Goal: Task Accomplishment & Management: Use online tool/utility

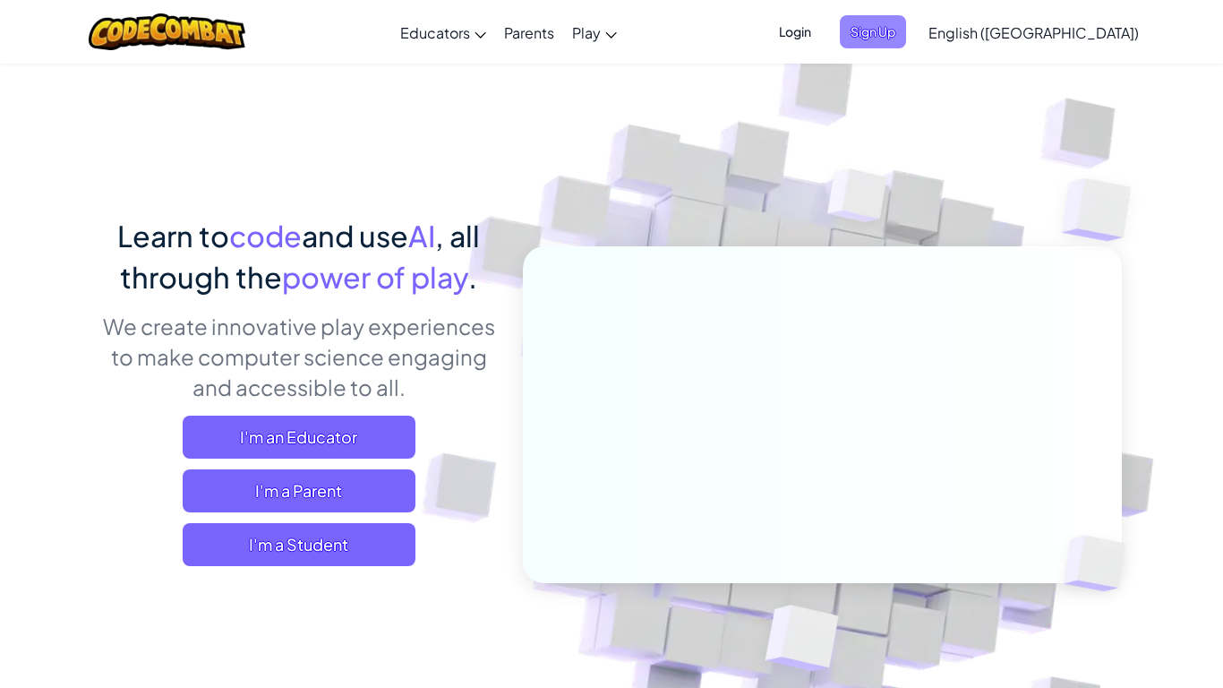
click at [906, 35] on span "Sign Up" at bounding box center [873, 31] width 66 height 33
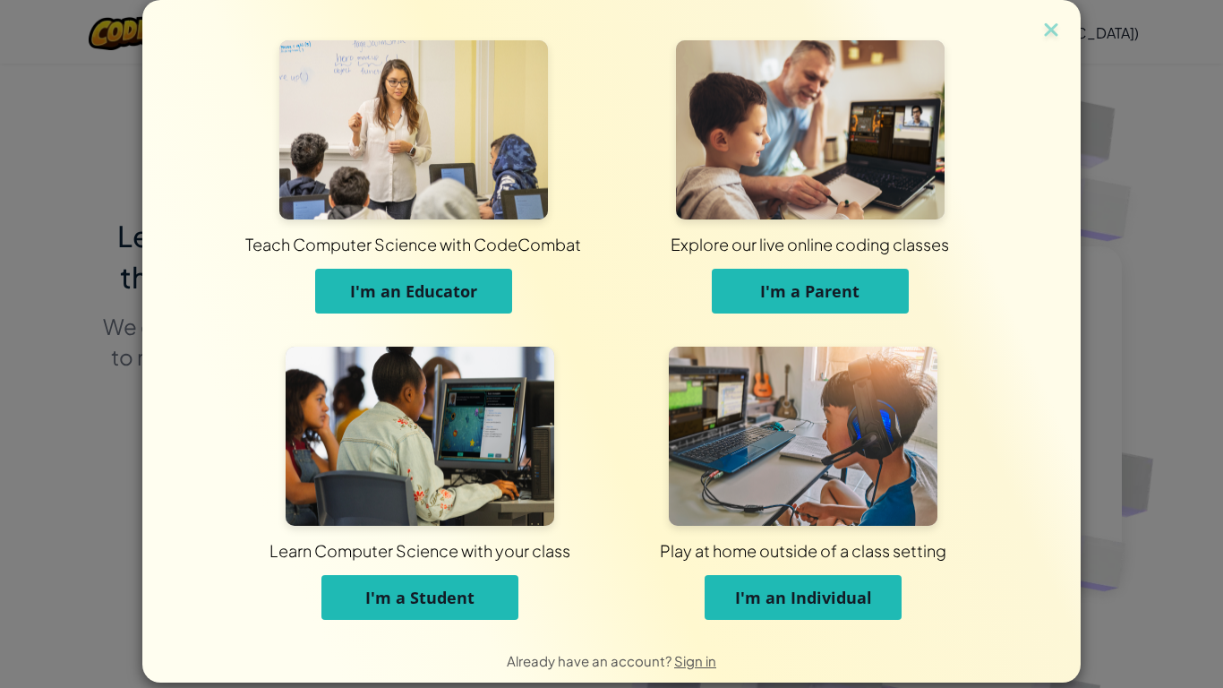
click at [453, 592] on span "I'm a Student" at bounding box center [419, 597] width 109 height 21
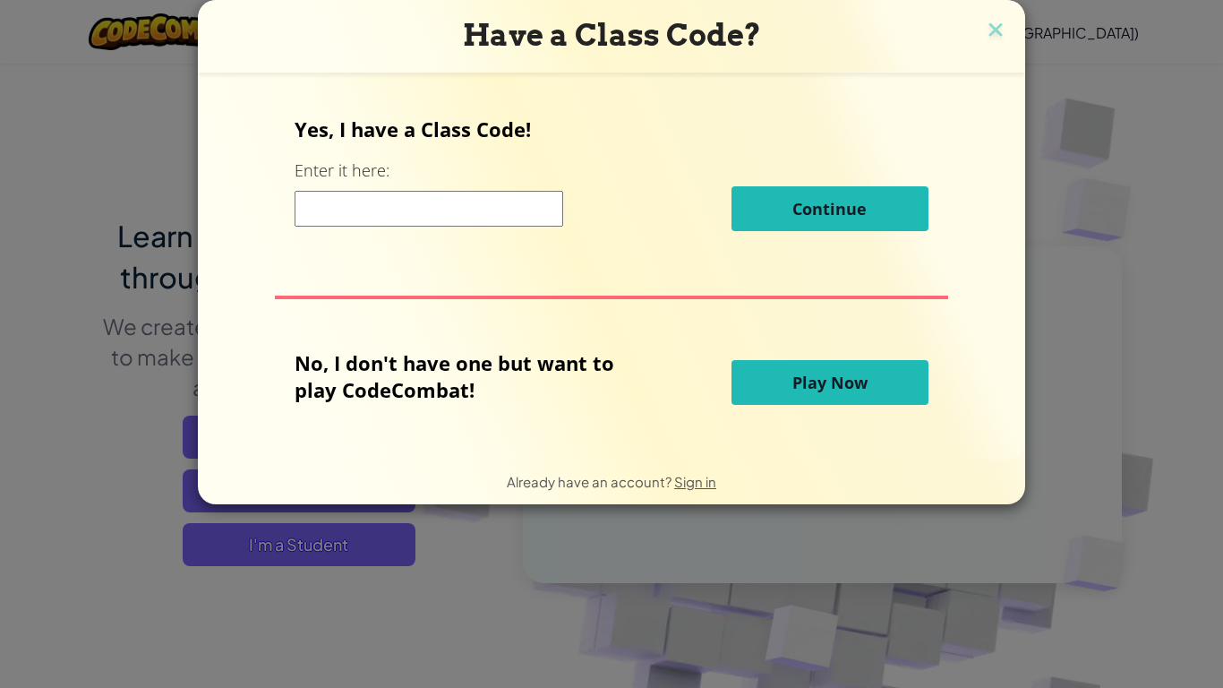
click at [879, 367] on button "Play Now" at bounding box center [830, 382] width 197 height 45
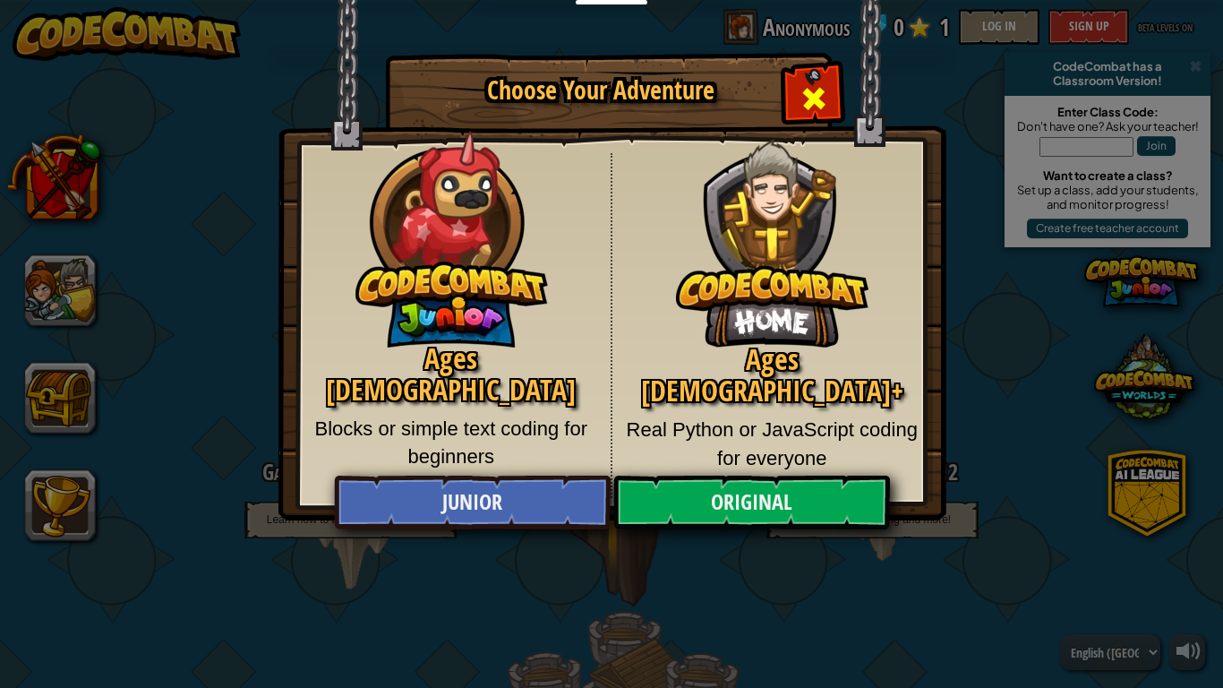
click at [809, 74] on div "Close modal" at bounding box center [813, 96] width 56 height 56
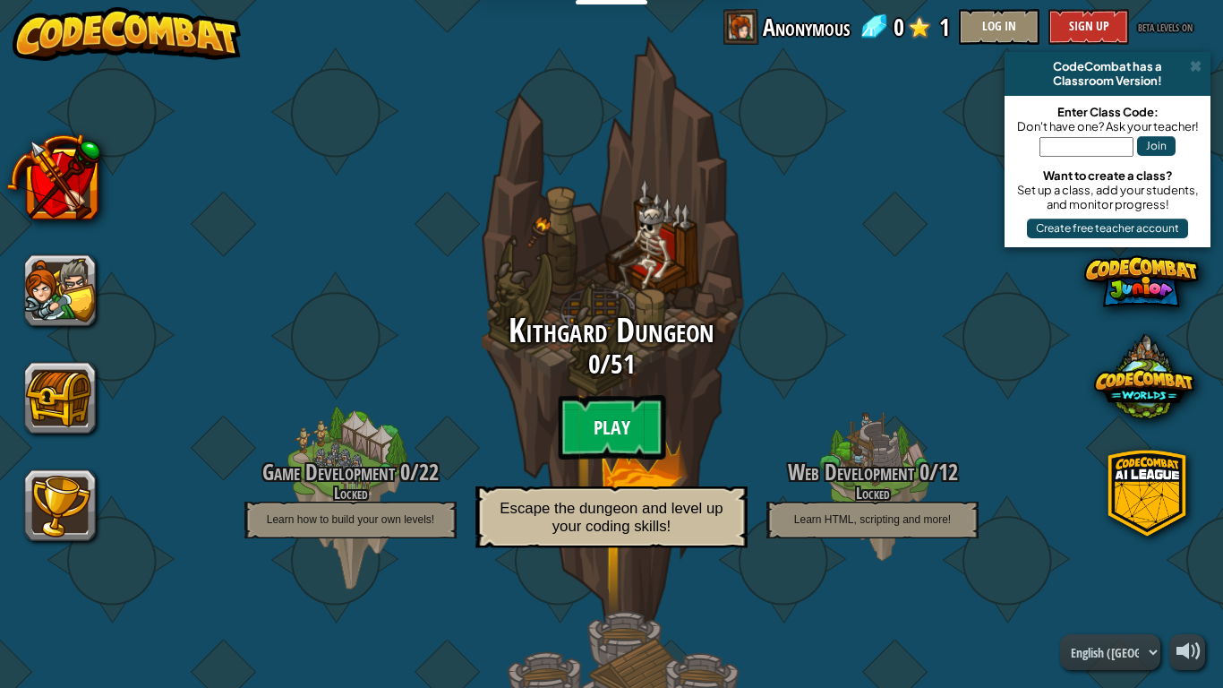
click at [598, 401] on btn "Play" at bounding box center [611, 427] width 107 height 64
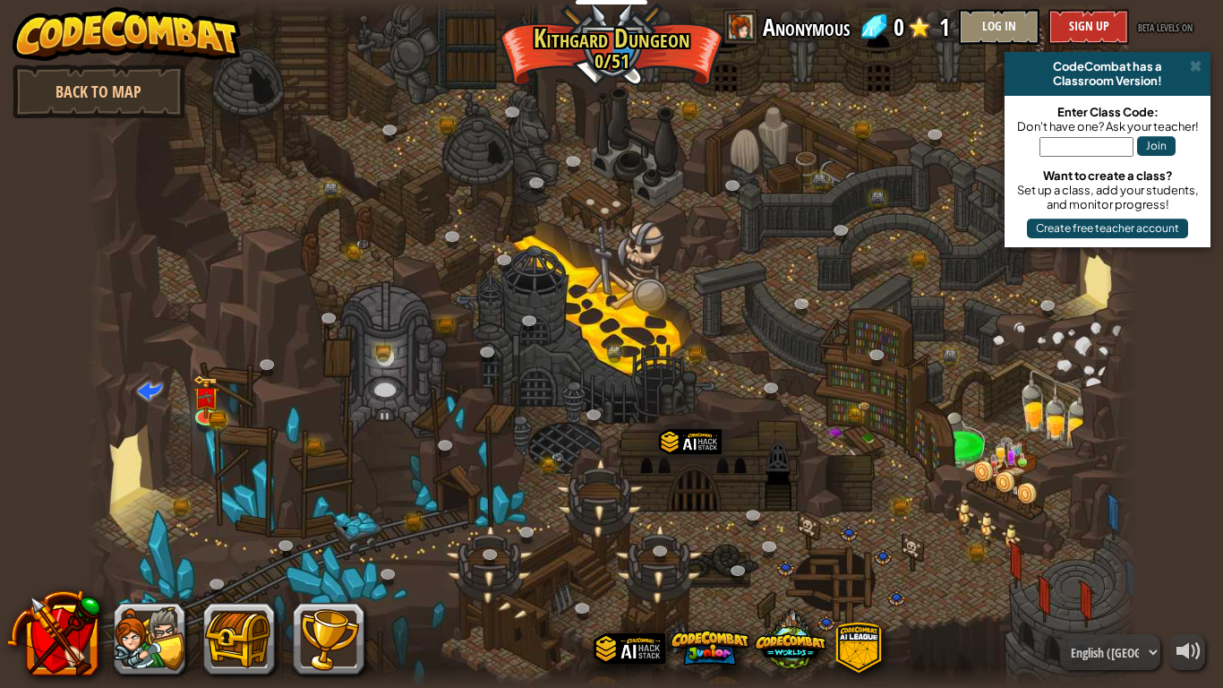
click at [578, 387] on div at bounding box center [612, 344] width 1052 height 688
click at [649, 372] on div at bounding box center [612, 344] width 1052 height 688
click at [173, 388] on div at bounding box center [612, 344] width 1052 height 688
click at [216, 385] on img at bounding box center [206, 385] width 27 height 58
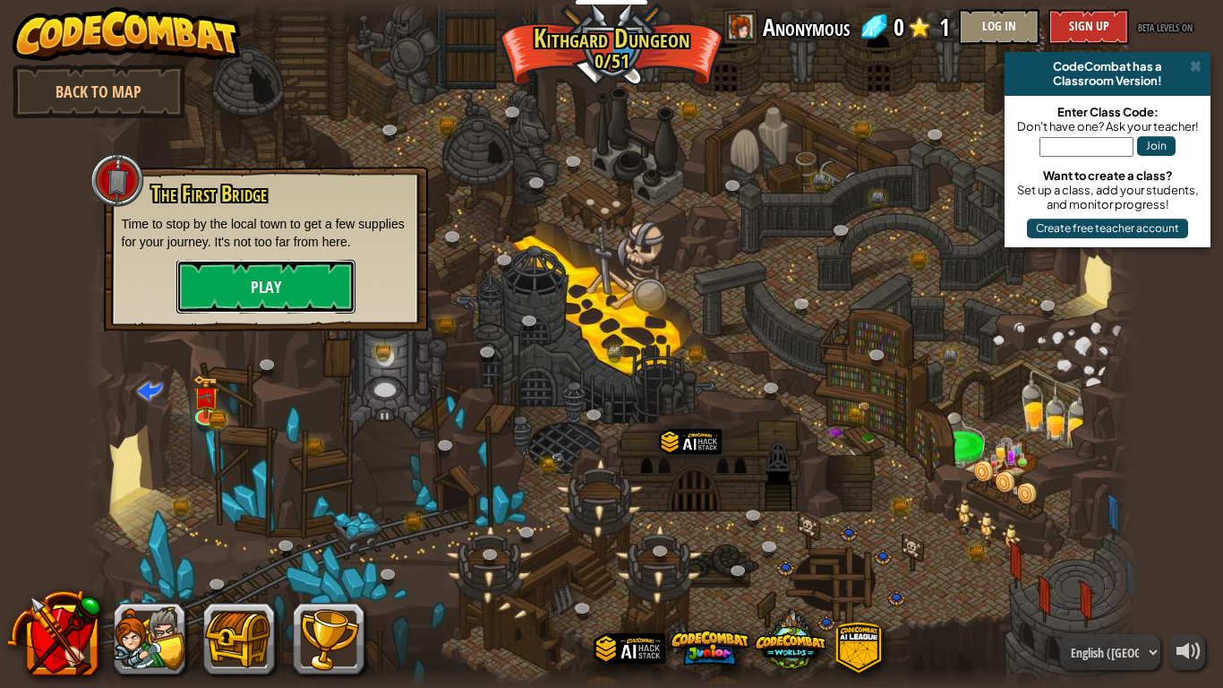
click at [248, 292] on button "Play" at bounding box center [265, 287] width 179 height 54
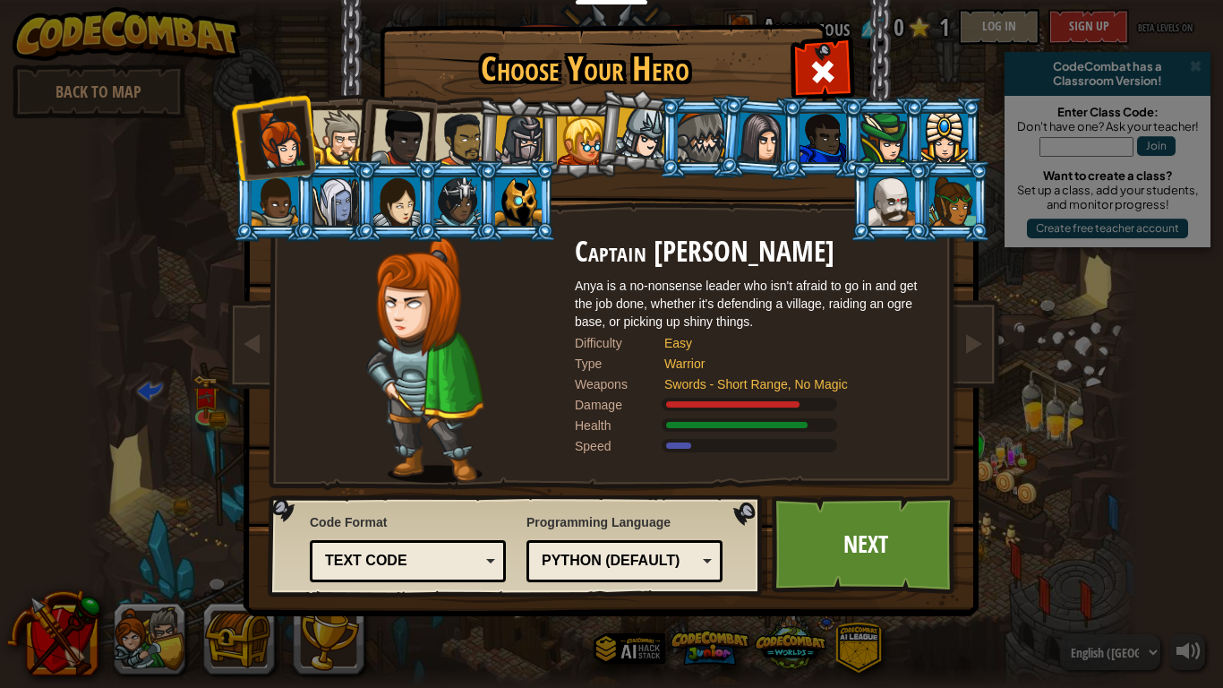
click at [458, 556] on div "Text code" at bounding box center [402, 561] width 155 height 21
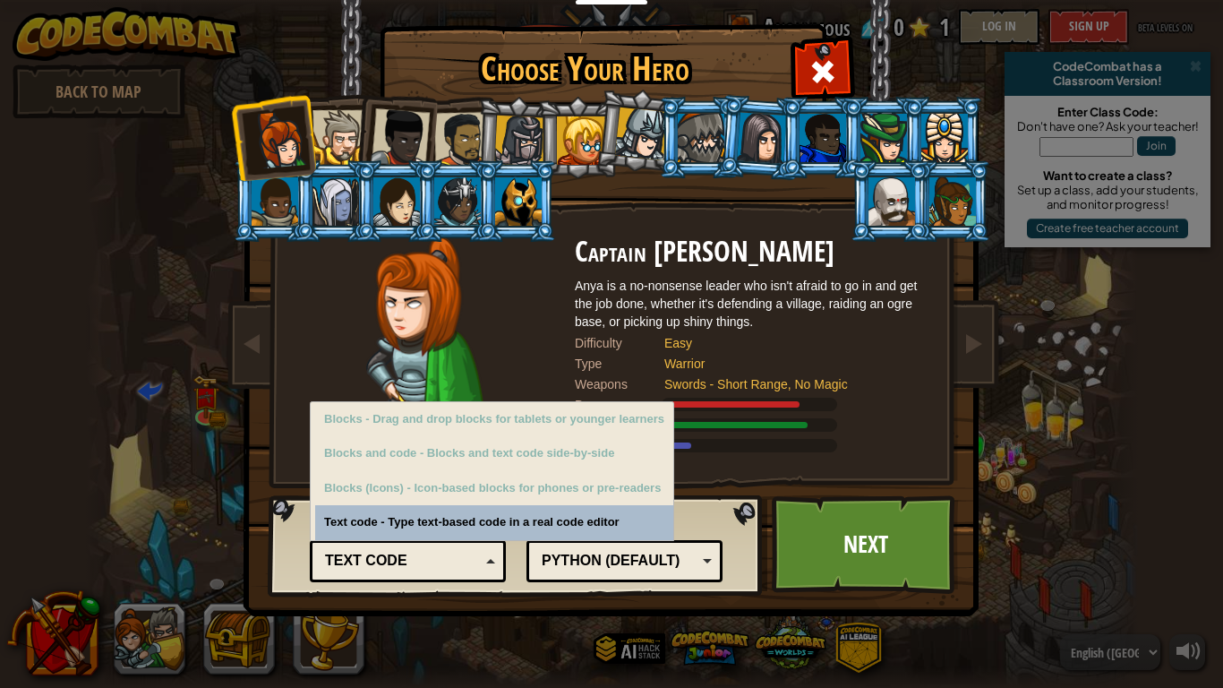
click at [464, 521] on div "Code Format Text code Blocks and code Blocks Blocks (Icons) Text code Blocks - …" at bounding box center [408, 545] width 196 height 73
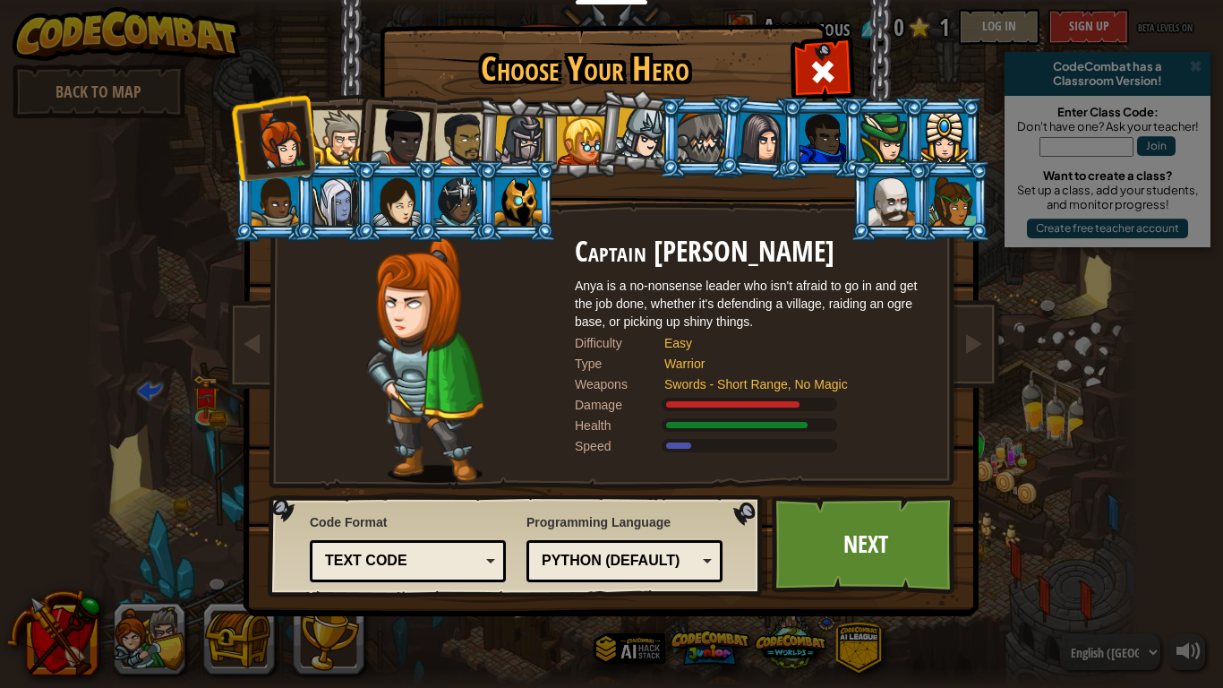
click at [627, 555] on div "Python (Default)" at bounding box center [619, 561] width 155 height 21
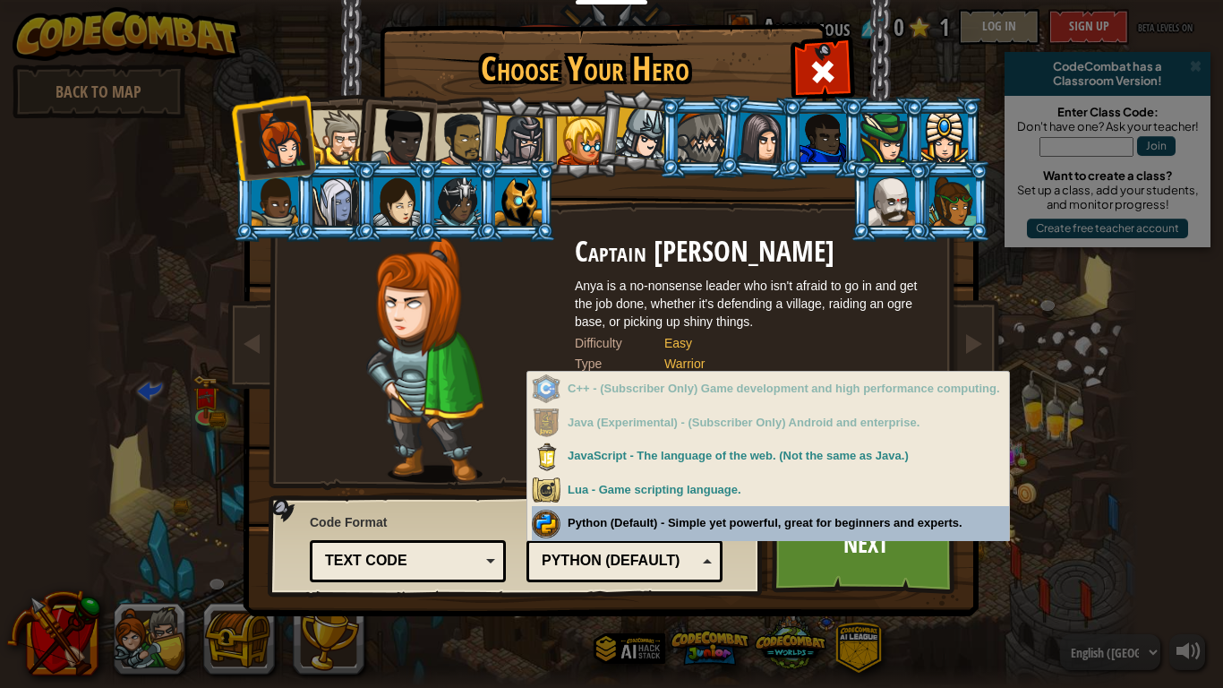
click at [633, 527] on div "Python (Default) - Simple yet powerful, great for beginners and experts." at bounding box center [770, 523] width 477 height 35
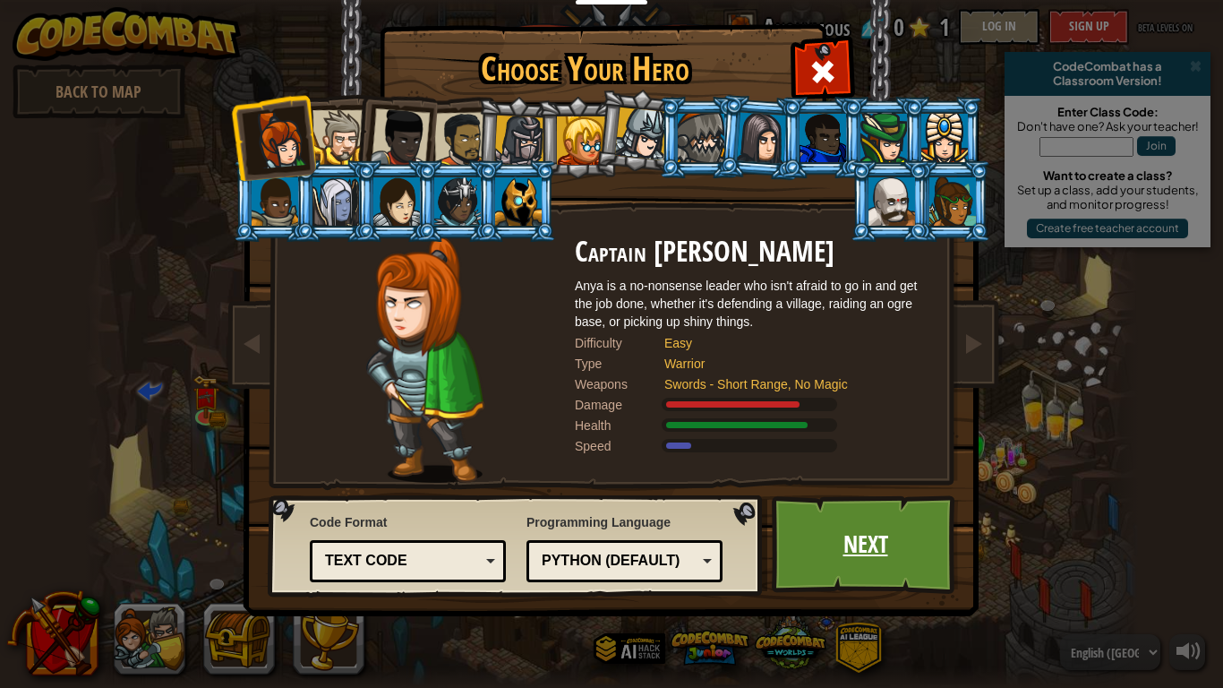
click at [835, 529] on link "Next" at bounding box center [865, 544] width 187 height 99
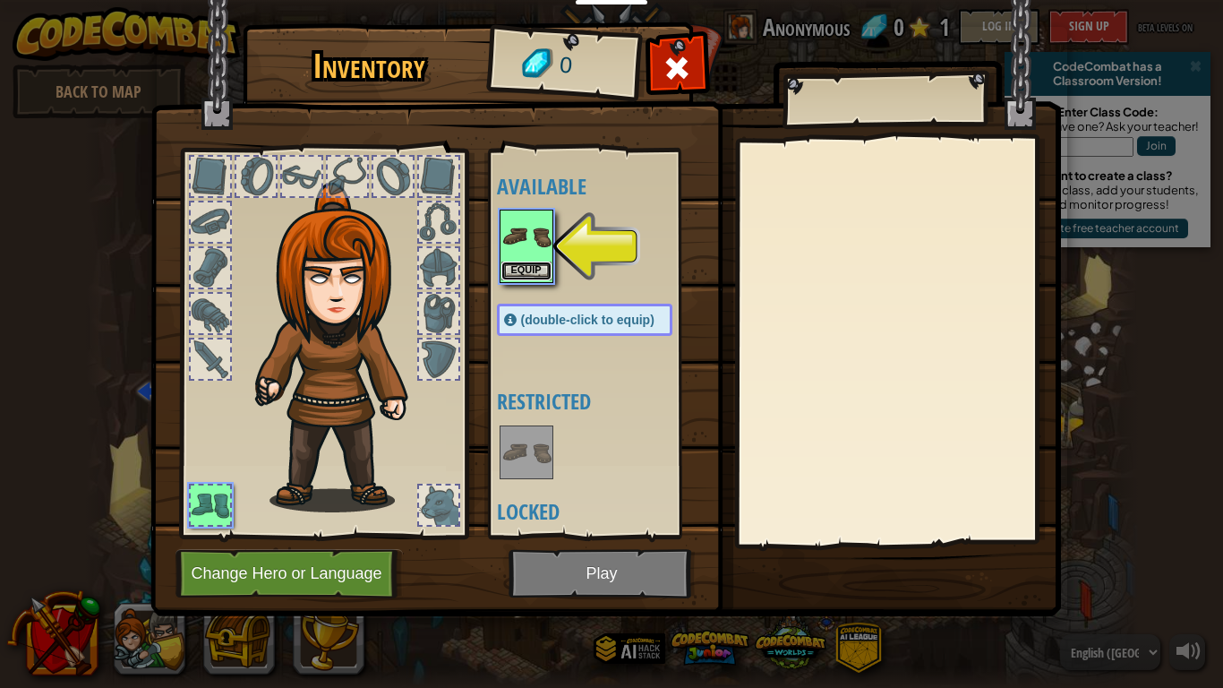
click at [530, 274] on button "Equip" at bounding box center [527, 271] width 50 height 19
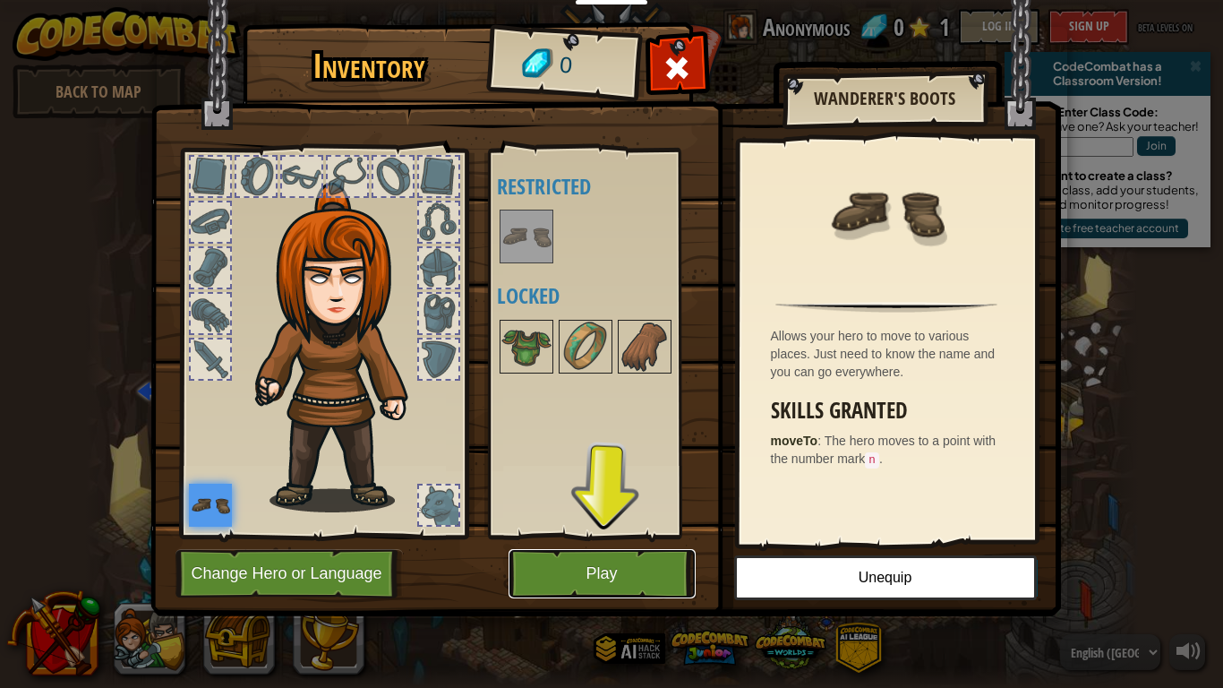
click at [580, 587] on button "Play" at bounding box center [602, 573] width 187 height 49
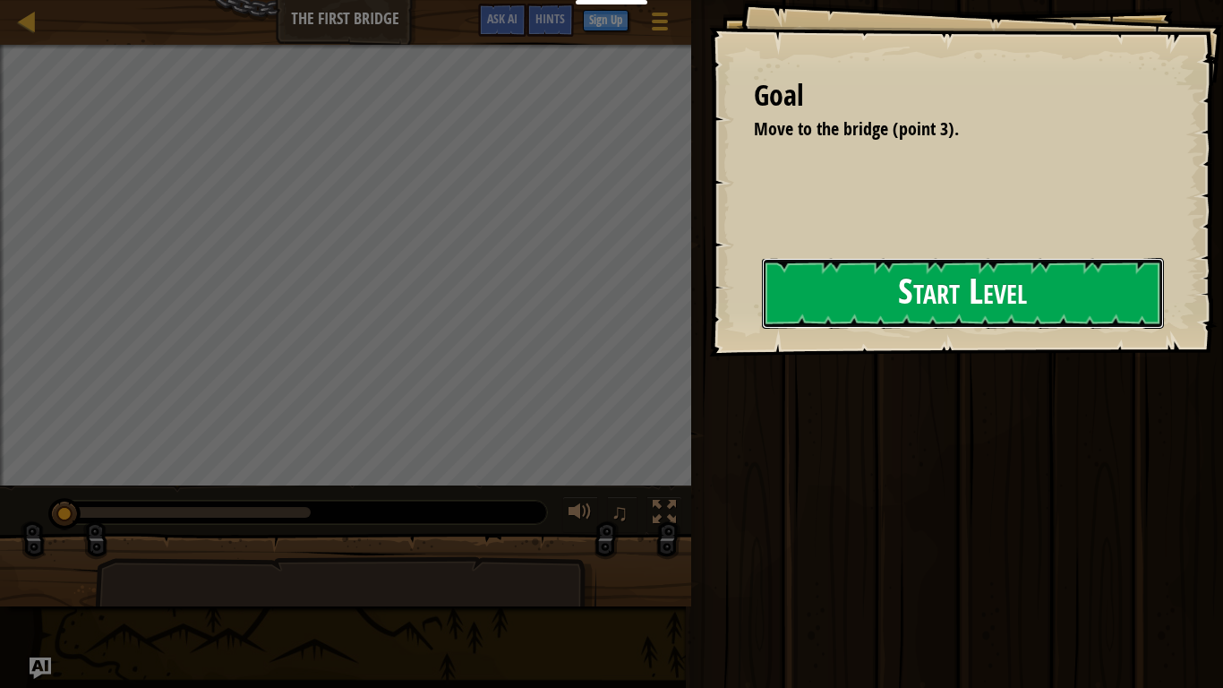
click at [905, 271] on button "Start Level" at bounding box center [963, 293] width 402 height 71
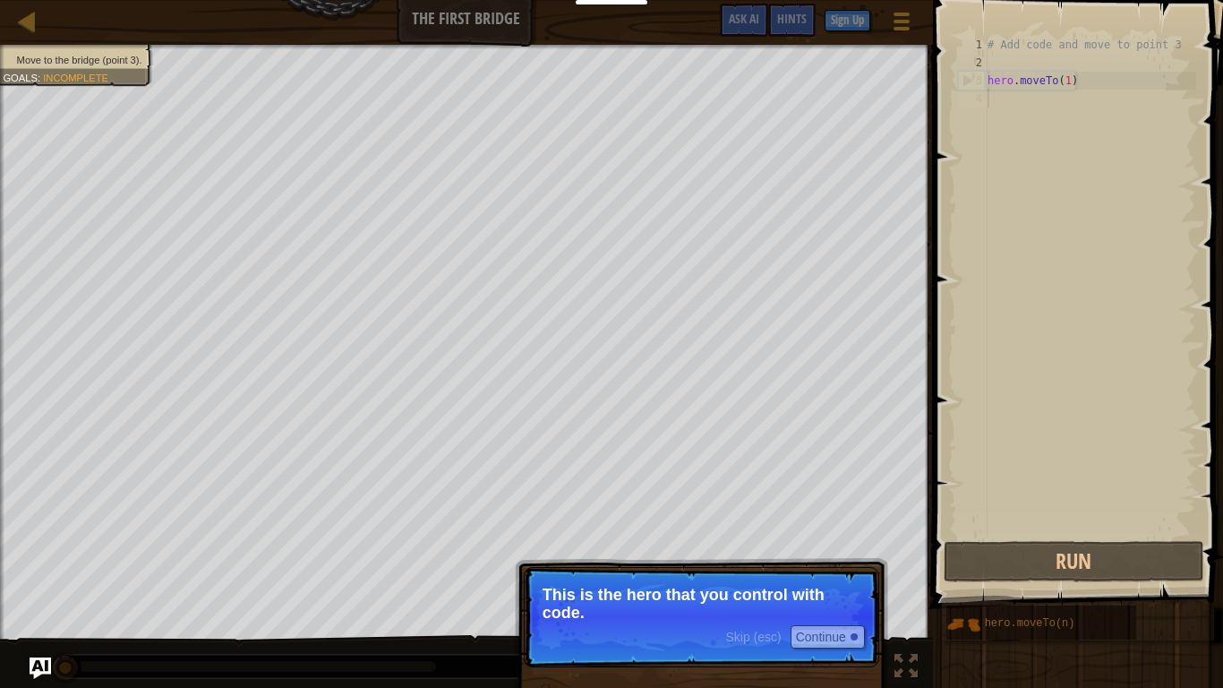
click at [699, 579] on p "Skip (esc) Continue This is the hero that you control with code." at bounding box center [702, 617] width 356 height 100
click at [845, 641] on button "Continue" at bounding box center [828, 636] width 74 height 23
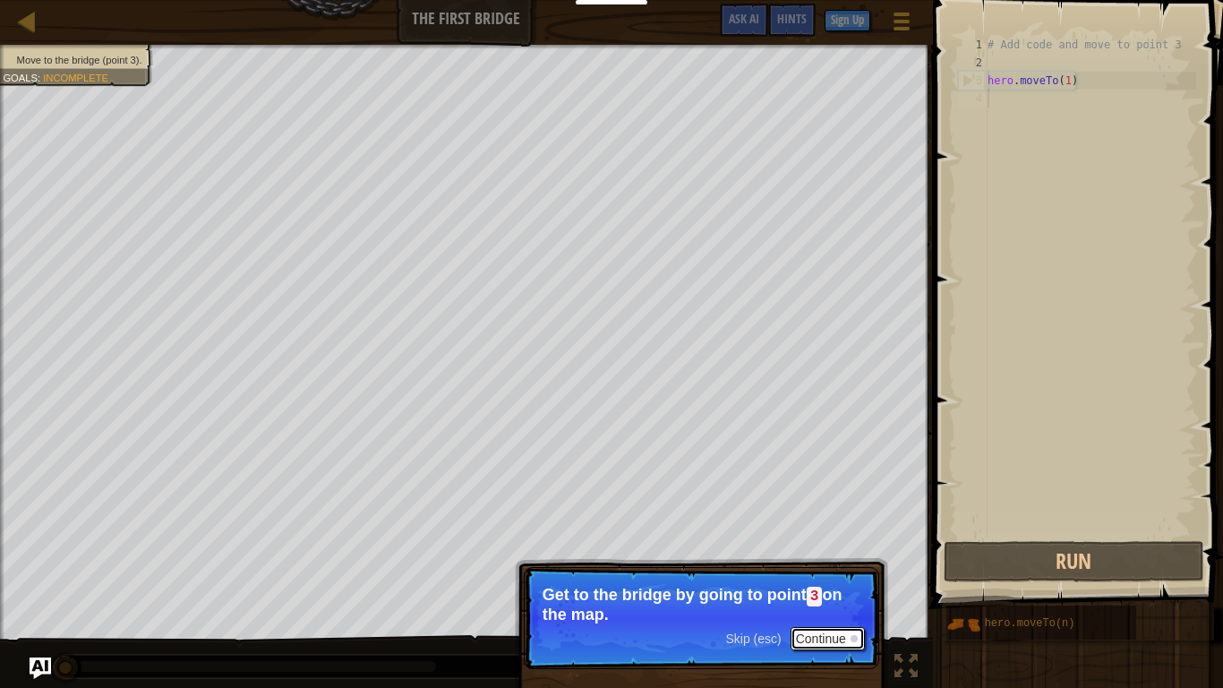
click at [831, 639] on button "Continue" at bounding box center [828, 638] width 74 height 23
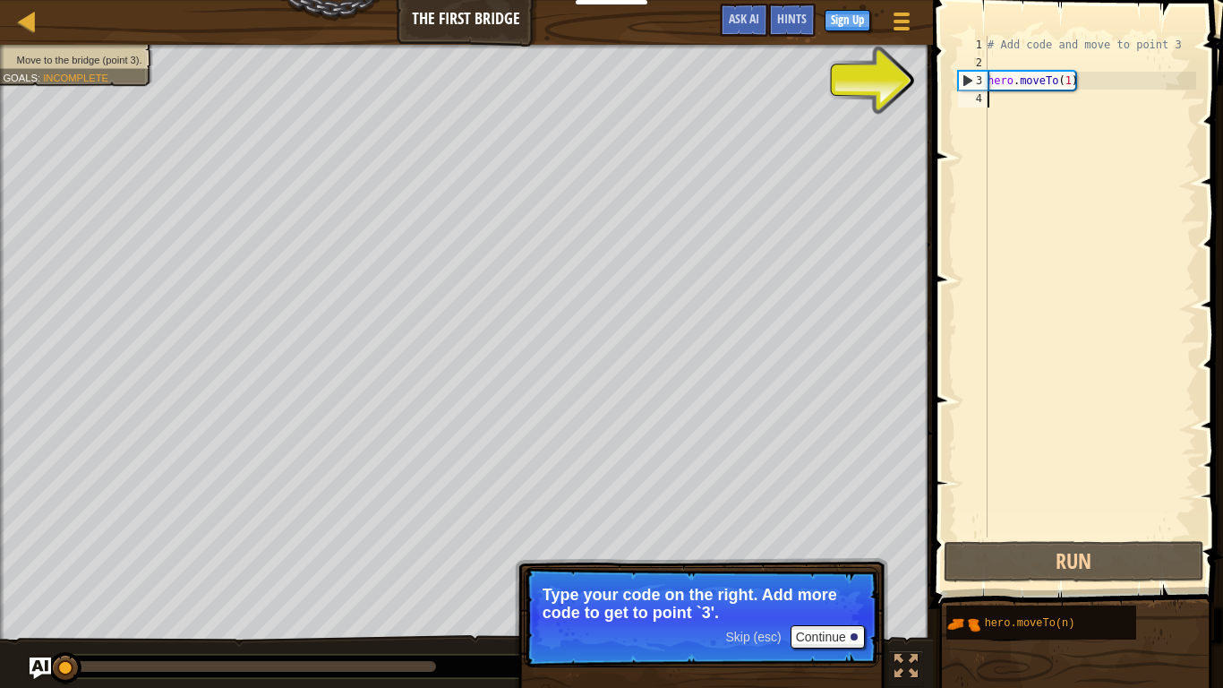
click at [1097, 82] on div "# Add code and move to point 3 hero . moveTo ( 1 )" at bounding box center [1090, 304] width 212 height 537
type textarea "hero.moveTo(1)"
click at [1069, 78] on div "# Add code and move to point 3 hero . moveTo ( 1 )" at bounding box center [1090, 304] width 212 height 537
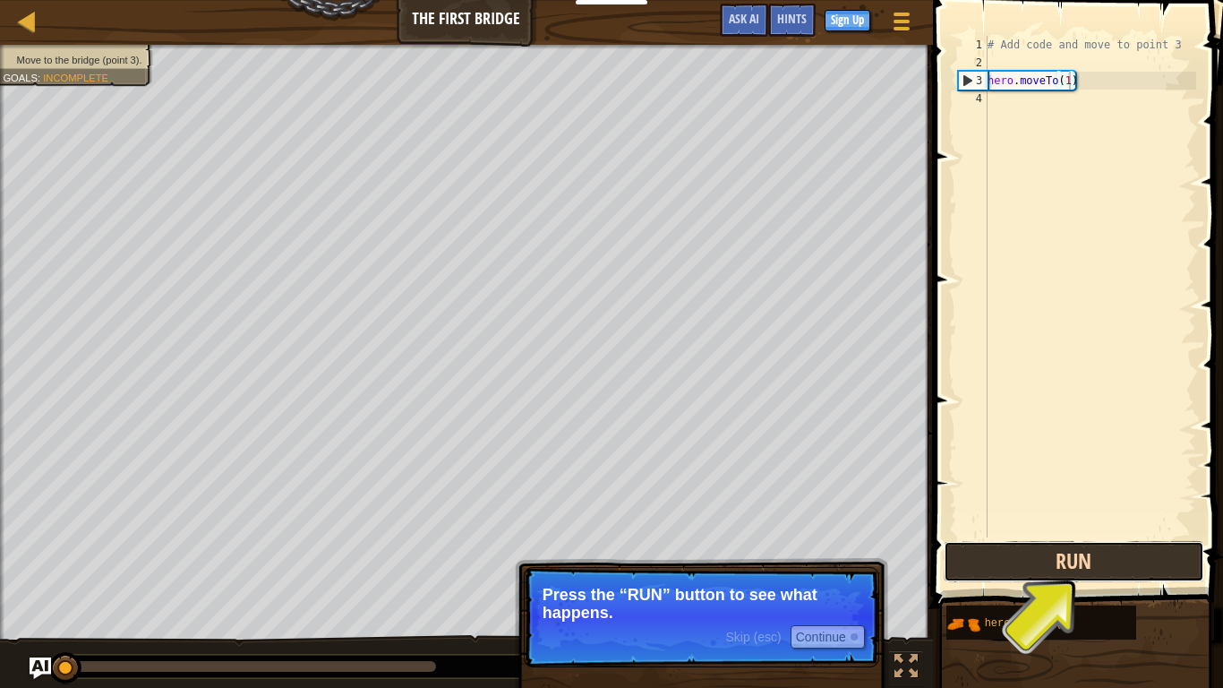
click at [1120, 562] on button "Run" at bounding box center [1074, 561] width 261 height 41
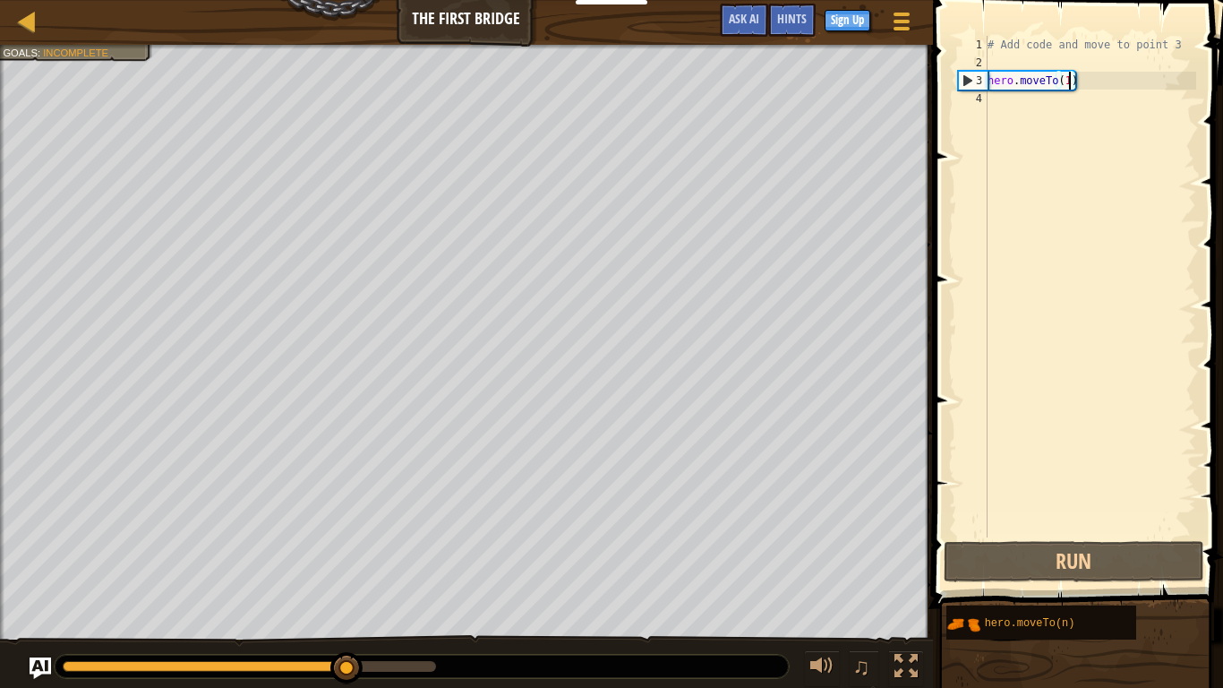
click at [1060, 124] on div "# Add code and move to point 3 hero . moveTo ( 1 )" at bounding box center [1090, 304] width 212 height 537
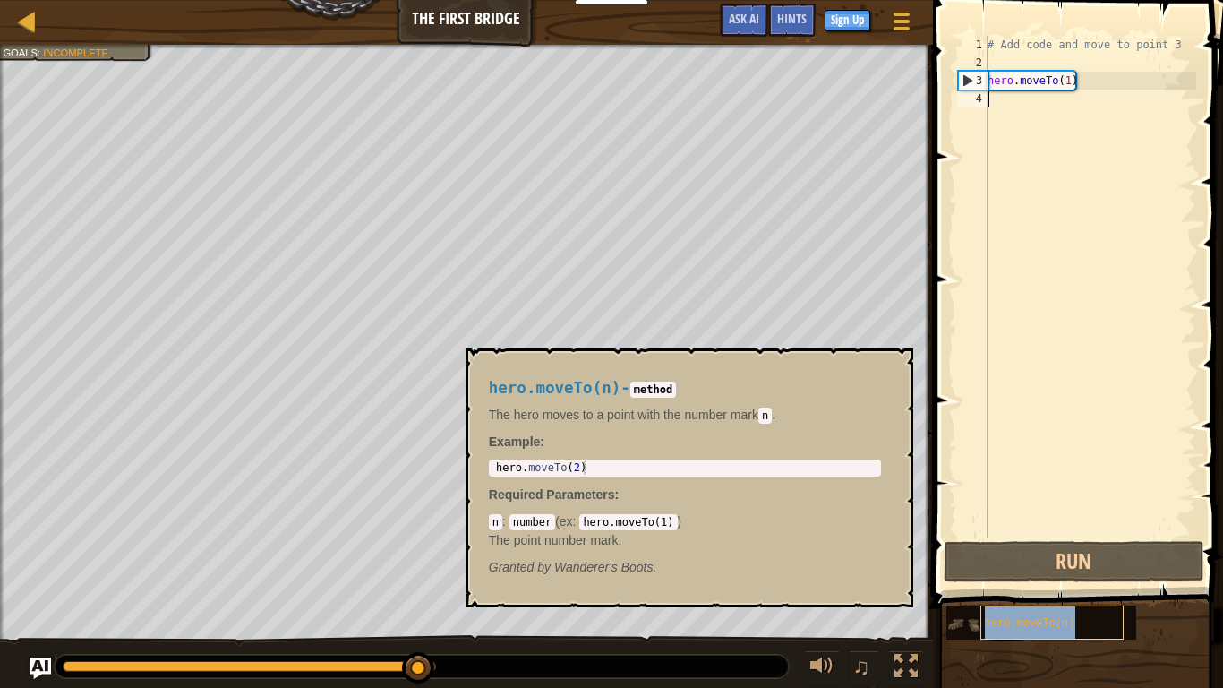
click at [1028, 617] on span "hero.moveTo(n)" at bounding box center [1030, 623] width 90 height 13
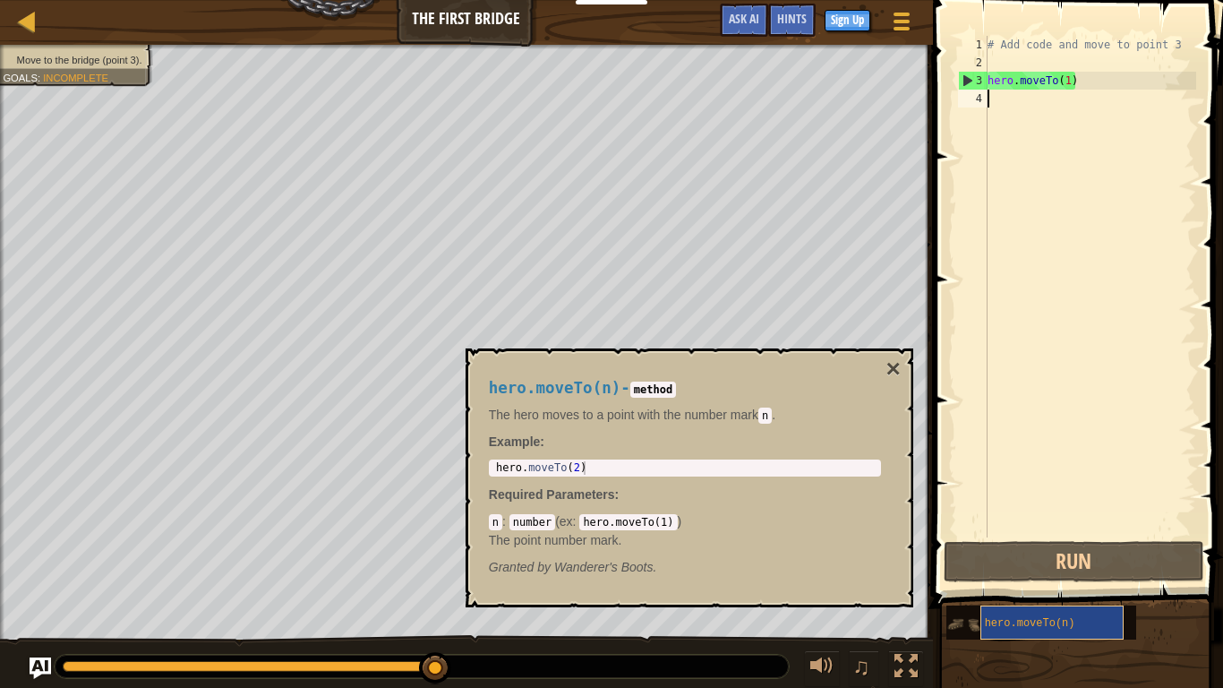
click at [1030, 617] on span "hero.moveTo(n)" at bounding box center [1030, 623] width 90 height 13
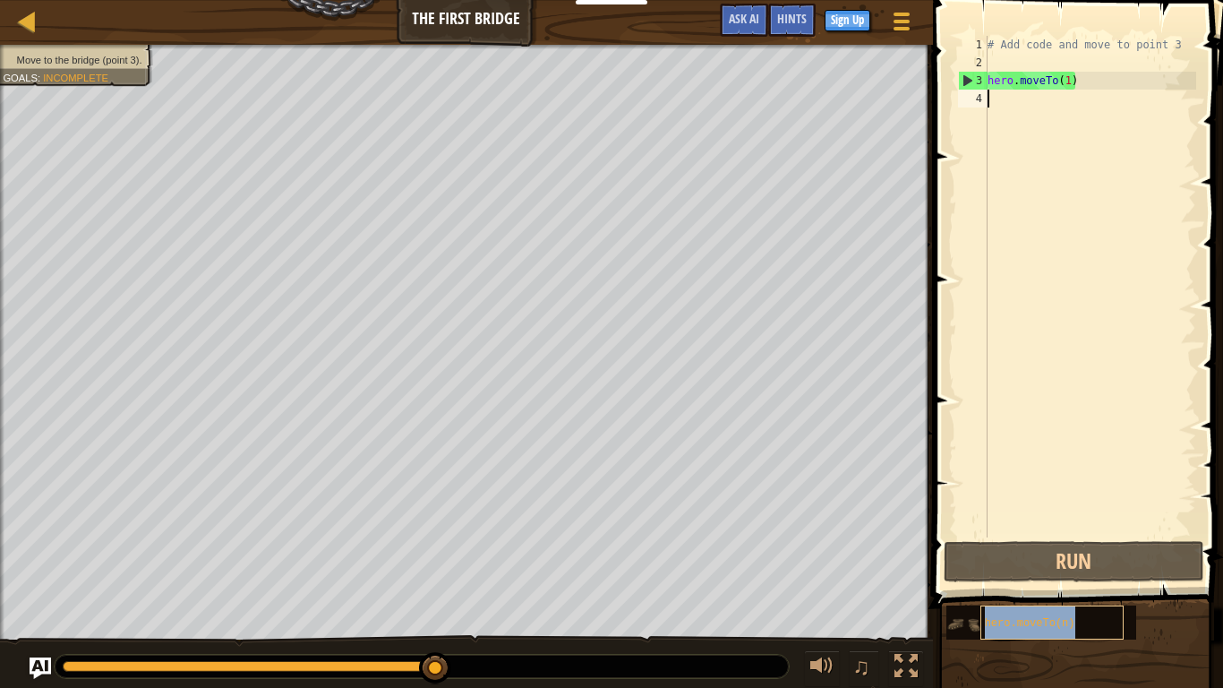
click at [1030, 617] on span "hero.moveTo(n)" at bounding box center [1030, 623] width 90 height 13
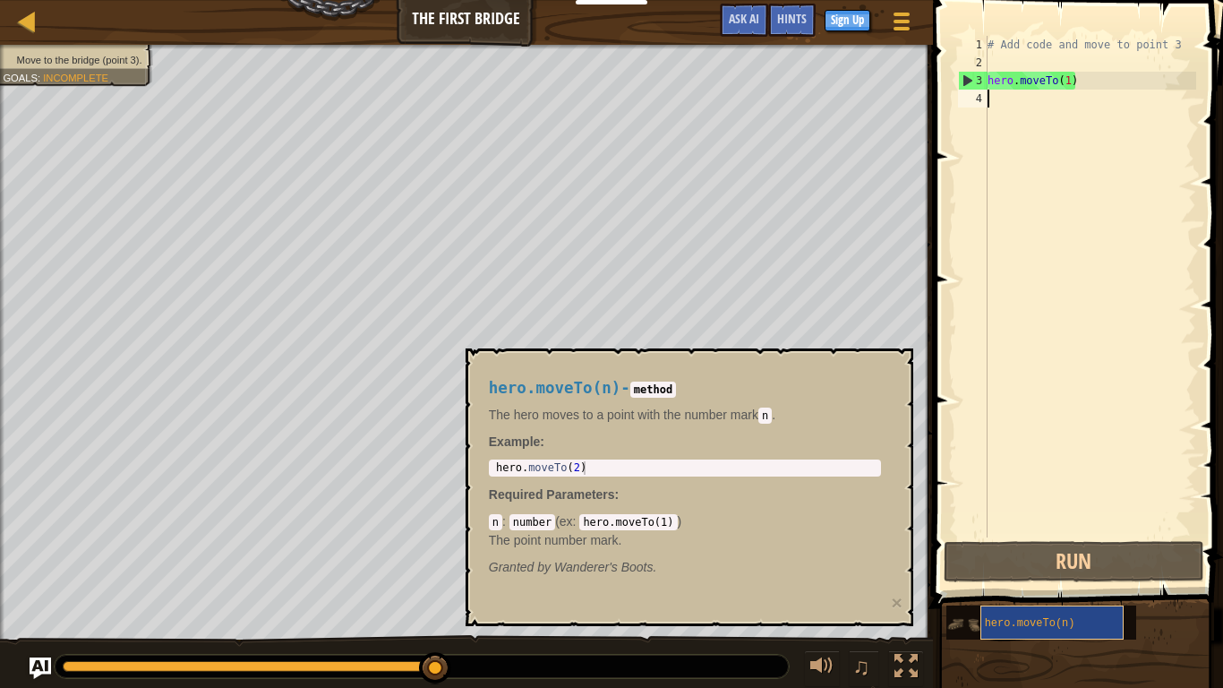
click at [1030, 617] on span "hero.moveTo(n)" at bounding box center [1030, 623] width 90 height 13
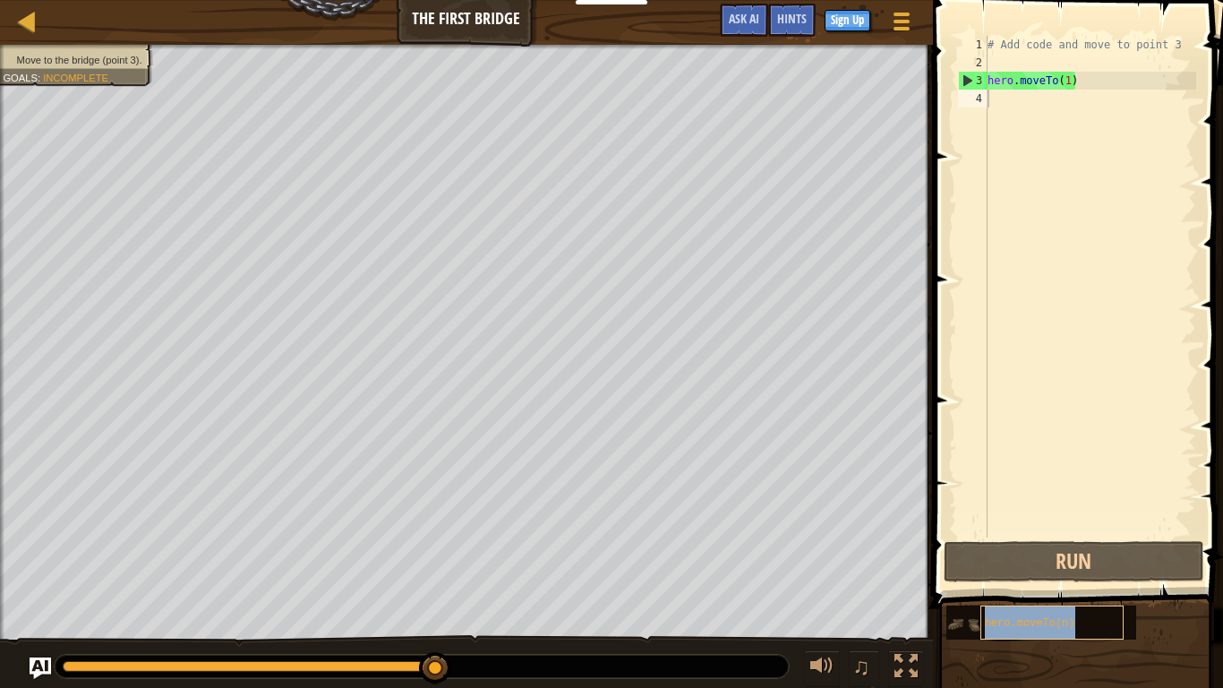
copy span "hero.moveTo(n)"
paste textarea "hero.moveTo(n)"
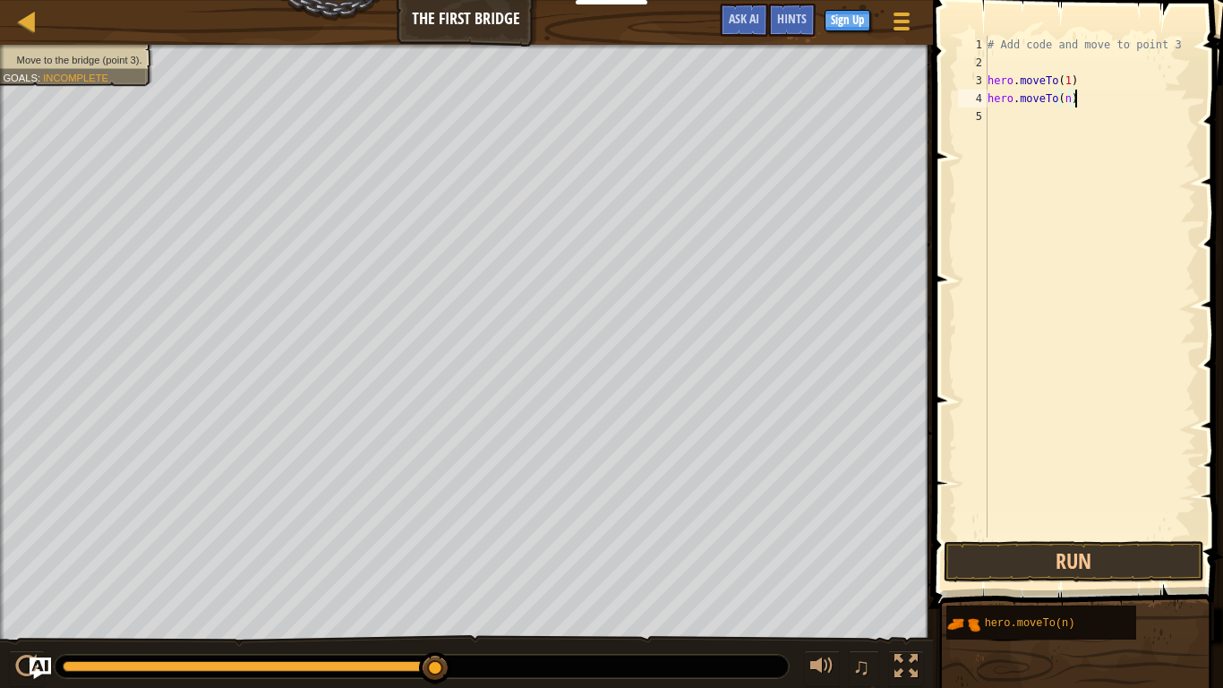
click at [1069, 100] on div "# Add code and move to point 3 hero . moveTo ( 1 ) hero . moveTo ( n )" at bounding box center [1090, 304] width 212 height 537
type textarea "hero.moveTo(3)"
click at [1112, 556] on button "Run" at bounding box center [1074, 561] width 261 height 41
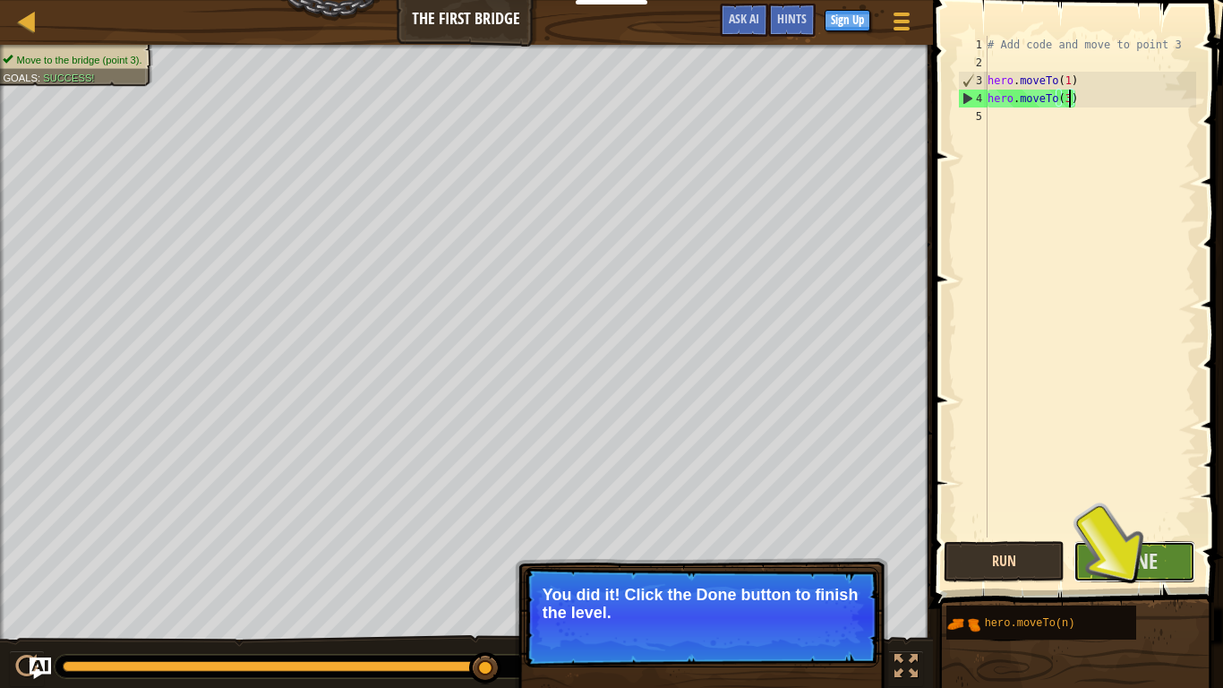
click at [1112, 556] on span "Done" at bounding box center [1134, 560] width 47 height 29
